Goal: Information Seeking & Learning: Learn about a topic

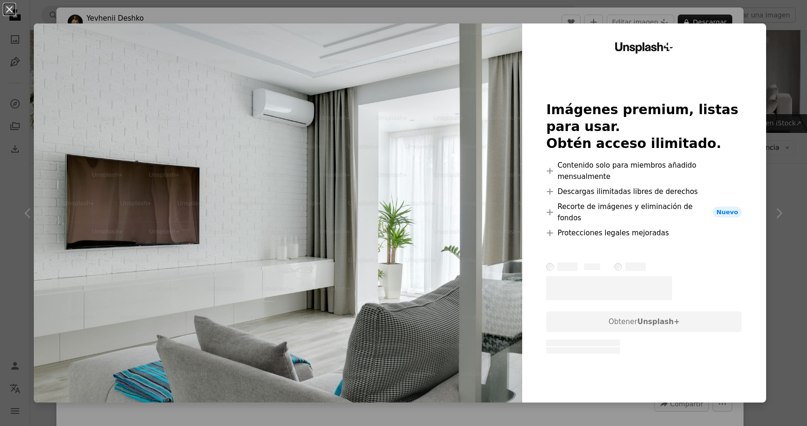
scroll to position [624, 0]
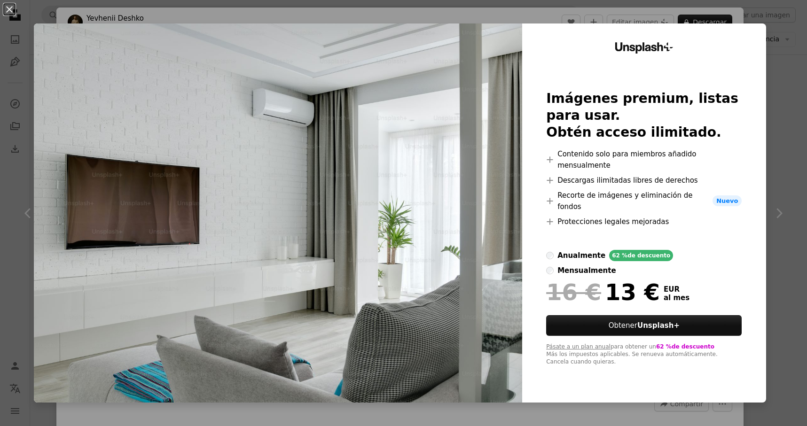
click at [559, 252] on label "anualmente 62 % de descuento" at bounding box center [609, 255] width 127 height 11
click at [796, 39] on div "An X shape Unsplash+ Imágenes premium, listas para usar. Obtén acceso ilimitado…" at bounding box center [403, 213] width 807 height 426
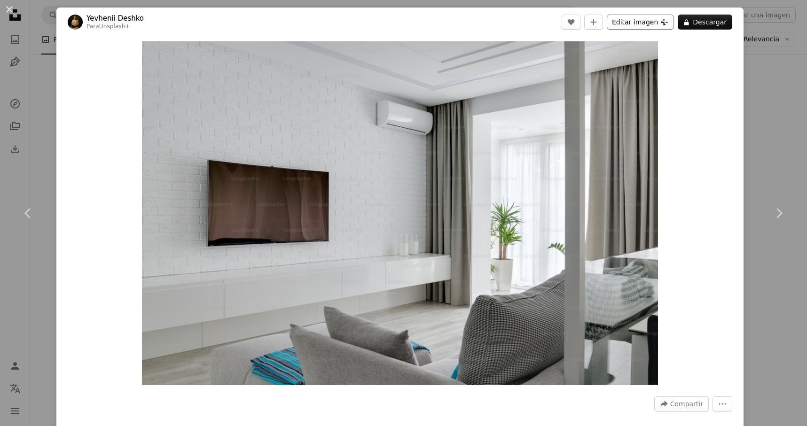
click at [651, 20] on button "Editar imagen Plus sign for Unsplash+" at bounding box center [640, 22] width 67 height 15
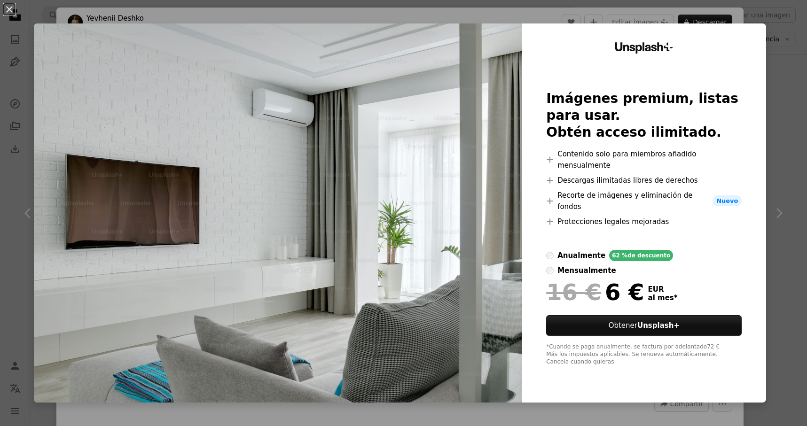
click at [722, 26] on div "Unsplash+ Imágenes premium, listas para usar. Obtén acceso ilimitado. A plus si…" at bounding box center [644, 213] width 244 height 379
click at [717, 11] on div "An X shape Unsplash+ Imágenes premium, listas para usar. Obtén acceso ilimitado…" at bounding box center [403, 213] width 807 height 426
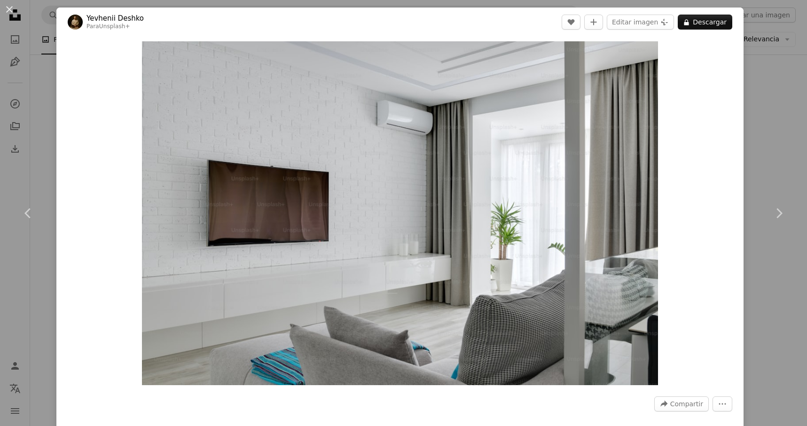
click at [789, 97] on div "An X shape Chevron left Chevron right Yevhenii Deshko Para Unsplash+ A heart A …" at bounding box center [403, 213] width 807 height 426
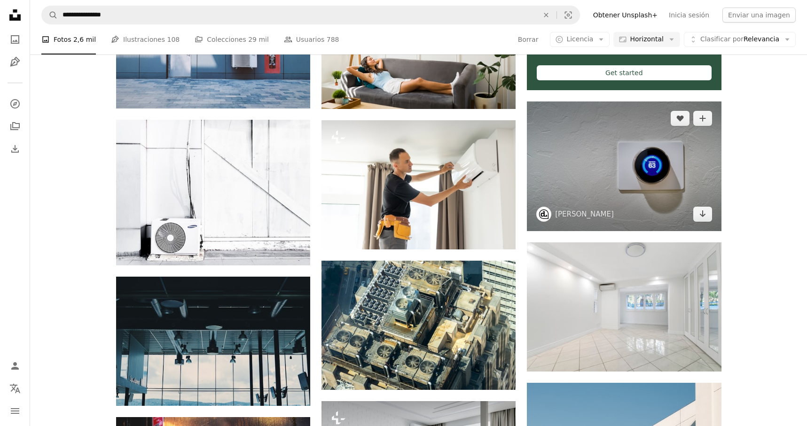
scroll to position [401, 0]
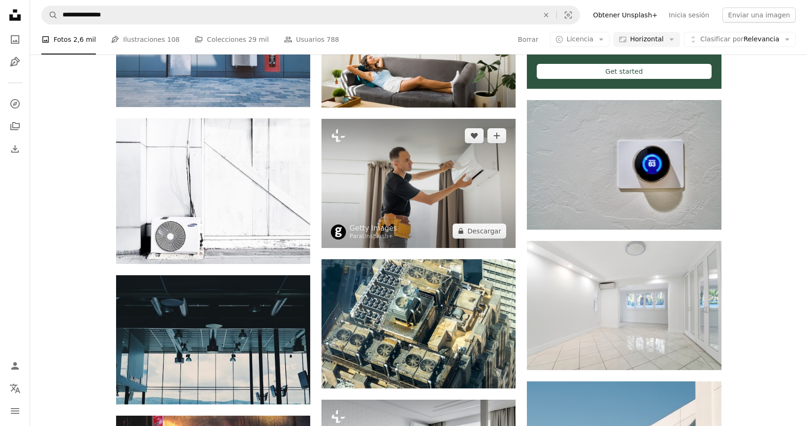
click at [410, 193] on img at bounding box center [419, 183] width 194 height 129
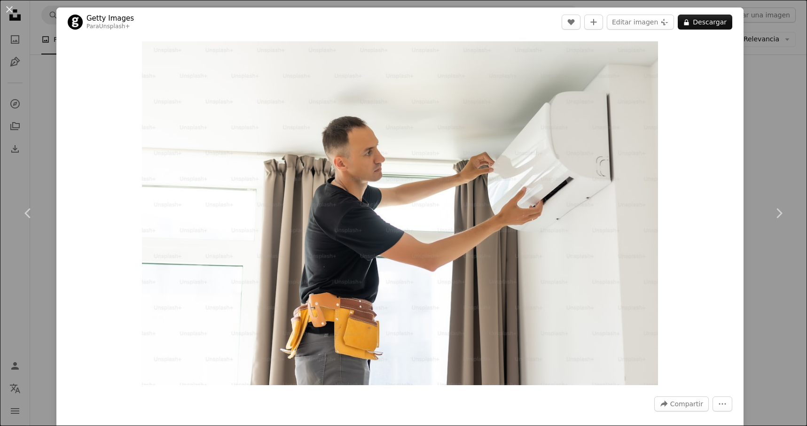
click at [780, 124] on div "An X shape Chevron left Chevron right Getty Images Para Unsplash+ A heart A plu…" at bounding box center [403, 213] width 807 height 426
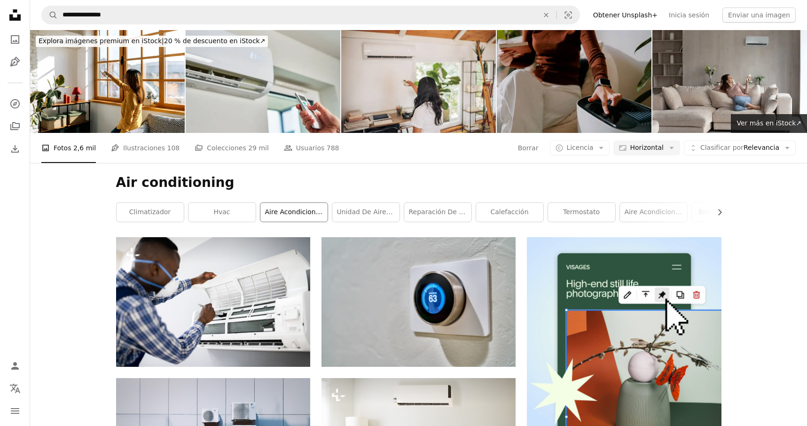
click at [265, 211] on link "Aire acondicionado" at bounding box center [293, 212] width 67 height 19
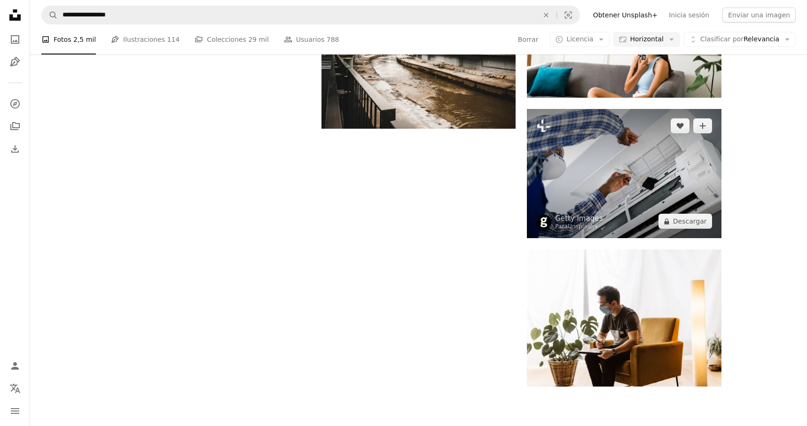
scroll to position [1096, 0]
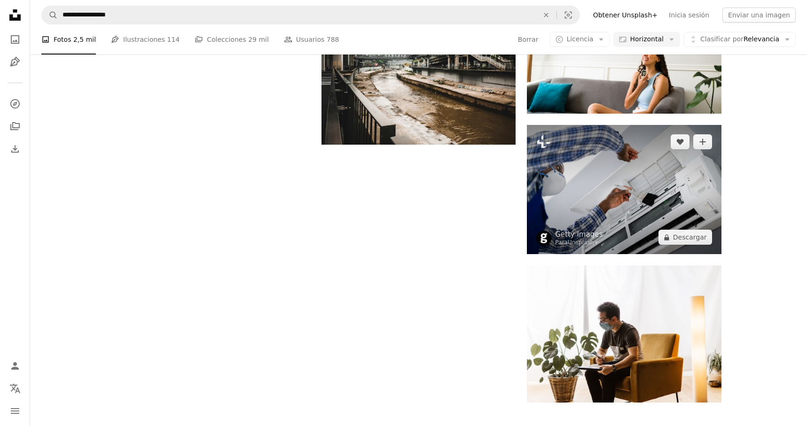
click at [567, 177] on img at bounding box center [624, 189] width 194 height 129
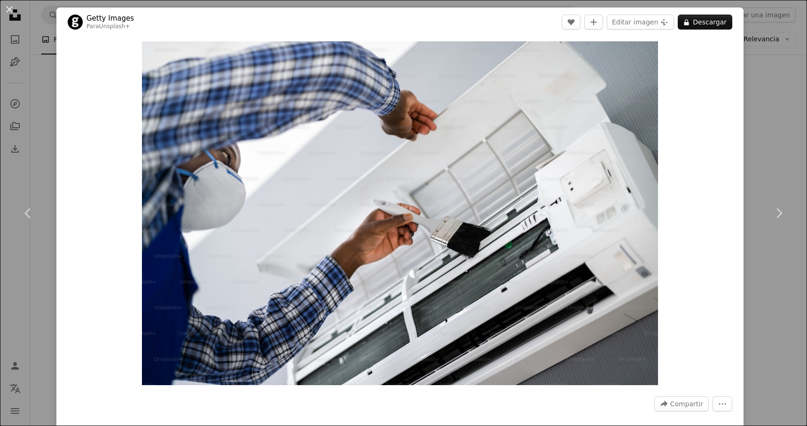
click at [765, 149] on div "An X shape Chevron left Chevron right Getty Images Para Unsplash+ A heart A plu…" at bounding box center [403, 213] width 807 height 426
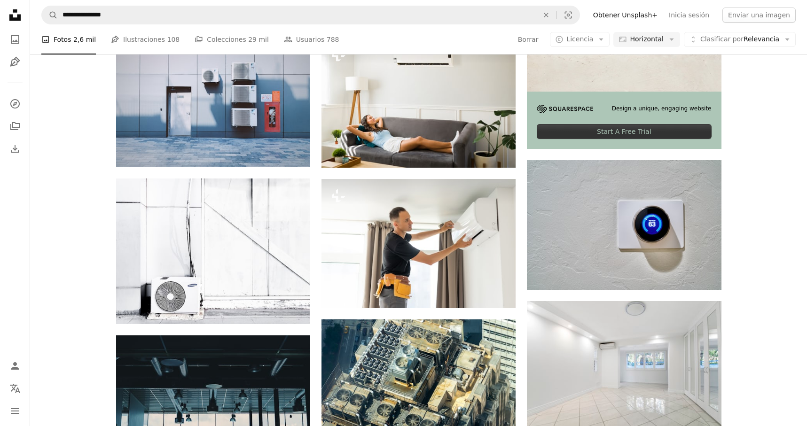
scroll to position [341, 0]
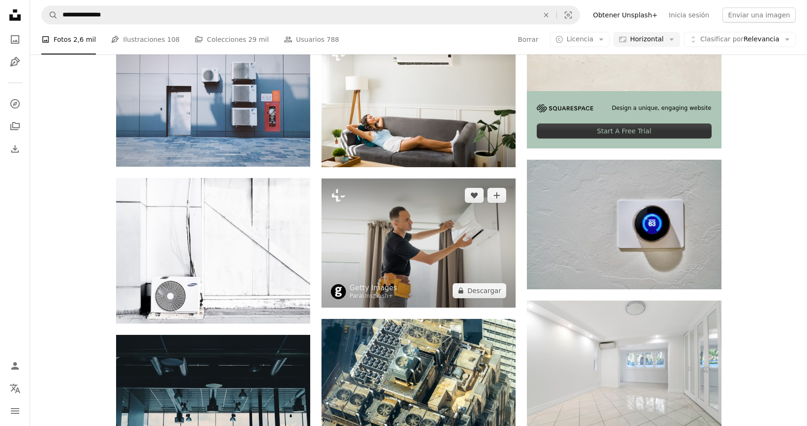
click at [375, 229] on img at bounding box center [419, 243] width 194 height 129
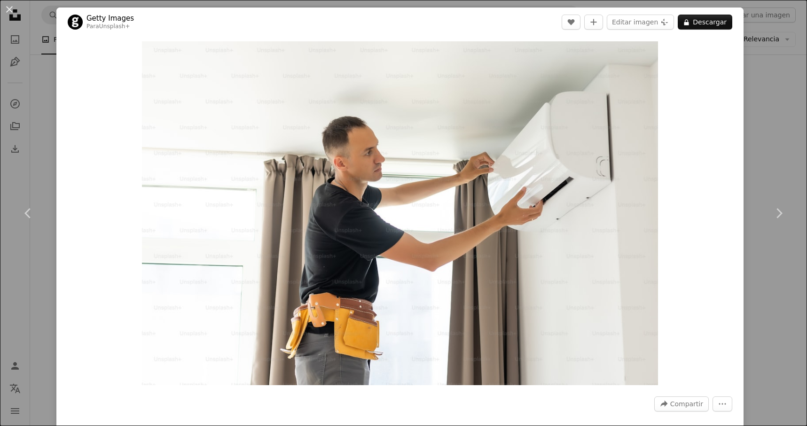
drag, startPoint x: 41, startPoint y: 105, endPoint x: 45, endPoint y: 87, distance: 18.3
click at [42, 104] on div "An X shape Chevron left Chevron right Getty Images Para Unsplash+ A heart A plu…" at bounding box center [403, 213] width 807 height 426
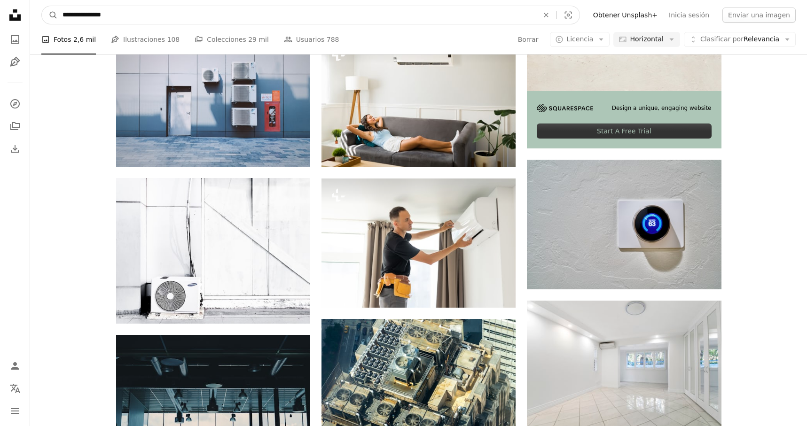
click at [99, 16] on input "**********" at bounding box center [297, 15] width 478 height 18
type input "**********"
click button "A magnifying glass" at bounding box center [50, 15] width 16 height 18
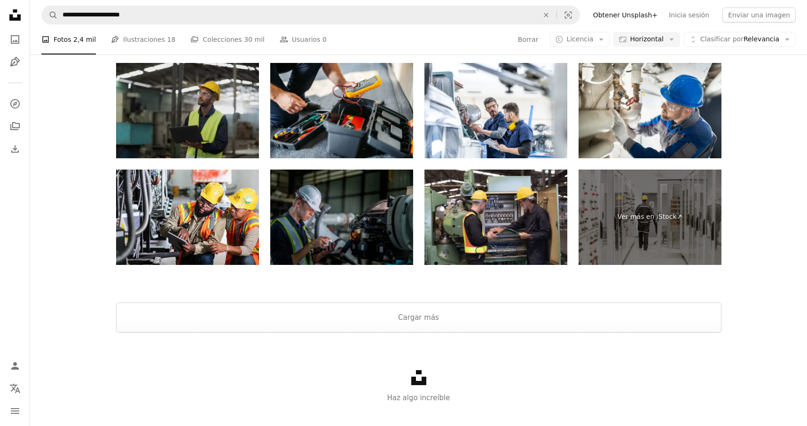
scroll to position [1472, 0]
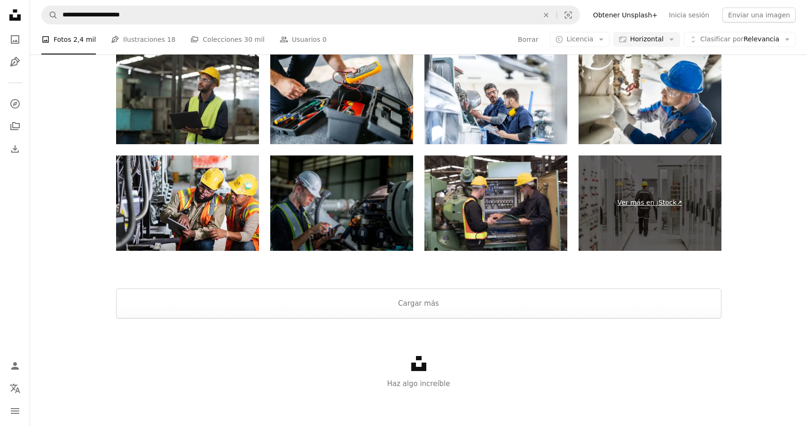
click at [637, 207] on link "Ver más en iStock ↗" at bounding box center [650, 203] width 143 height 95
